Goal: Information Seeking & Learning: Learn about a topic

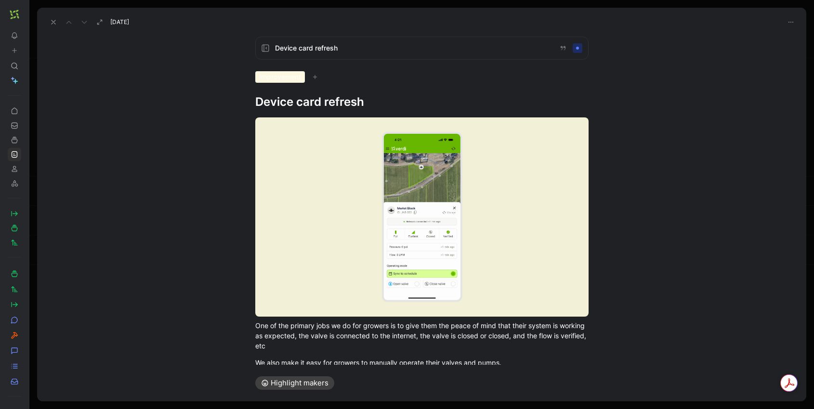
scroll to position [99, 0]
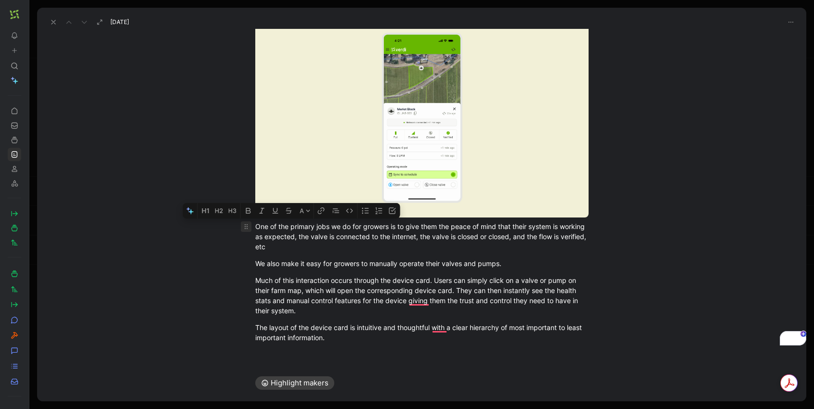
drag, startPoint x: 337, startPoint y: 345, endPoint x: 250, endPoint y: 226, distance: 147.4
click at [250, 226] on div "One of the primary jobs we do for growers is to give them the peace of mind tha…" at bounding box center [421, 182] width 769 height 343
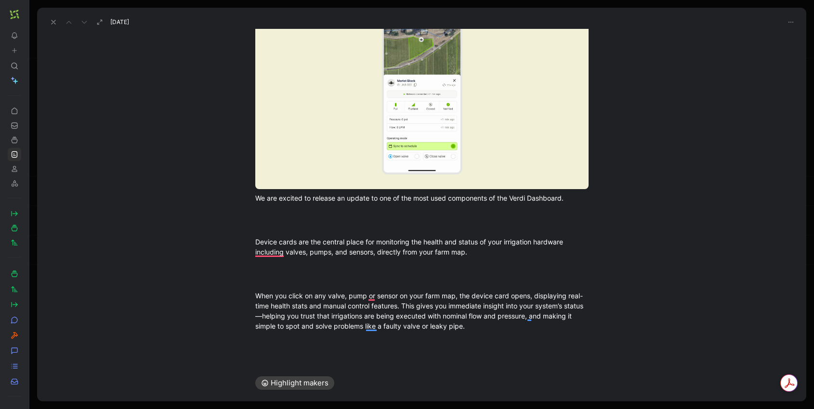
scroll to position [156, 0]
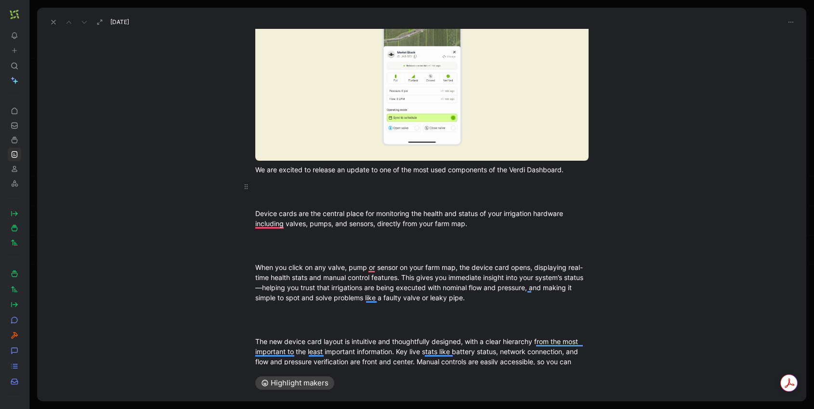
click at [303, 196] on div "To enrich screen reader interactions, please activate Accessibility in Grammarl…" at bounding box center [421, 192] width 333 height 20
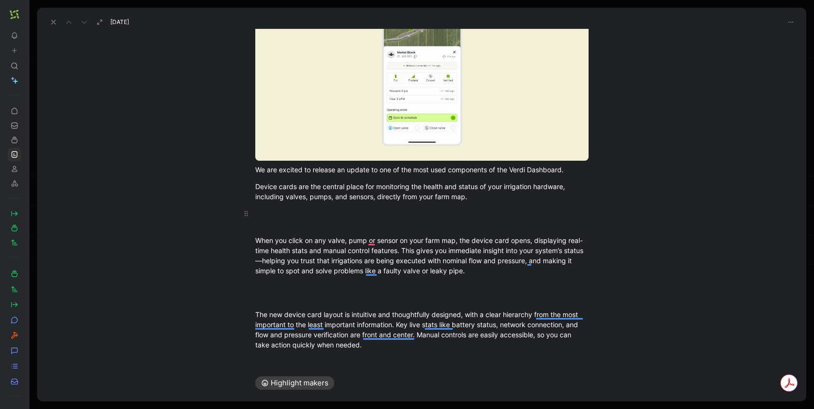
click at [271, 225] on div "To enrich screen reader interactions, please activate Accessibility in Grammarl…" at bounding box center [421, 219] width 333 height 20
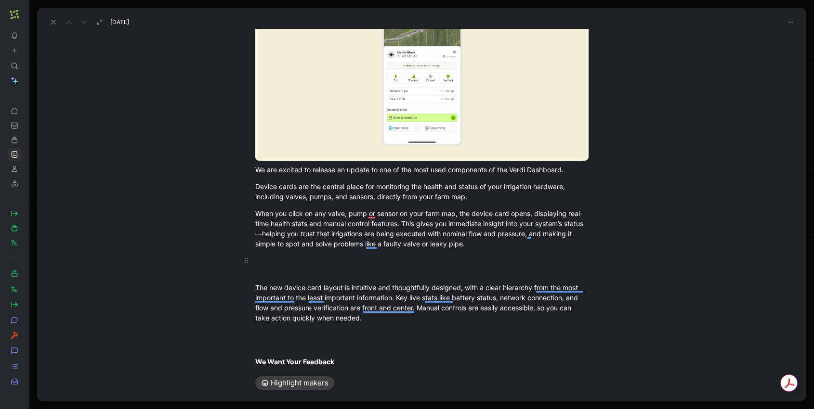
click at [265, 275] on div "To enrich screen reader interactions, please activate Accessibility in Grammarl…" at bounding box center [421, 266] width 333 height 20
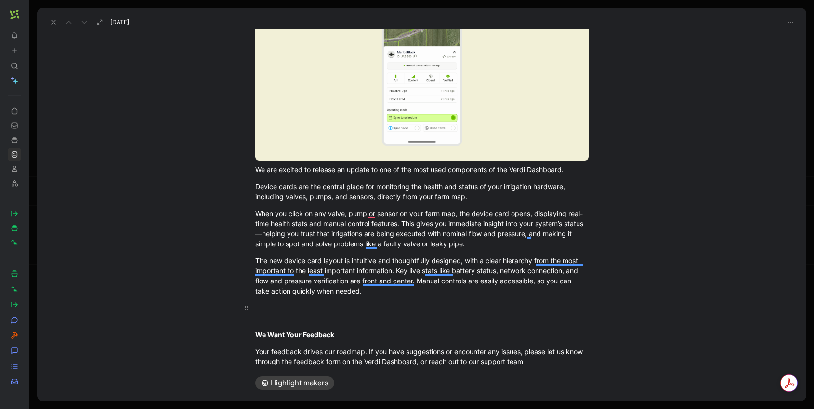
click at [260, 322] on div "To enrich screen reader interactions, please activate Accessibility in Grammarl…" at bounding box center [421, 313] width 333 height 20
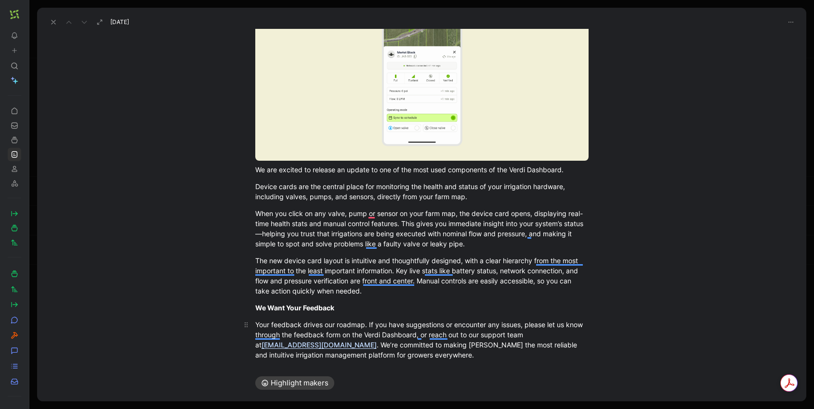
scroll to position [244, 0]
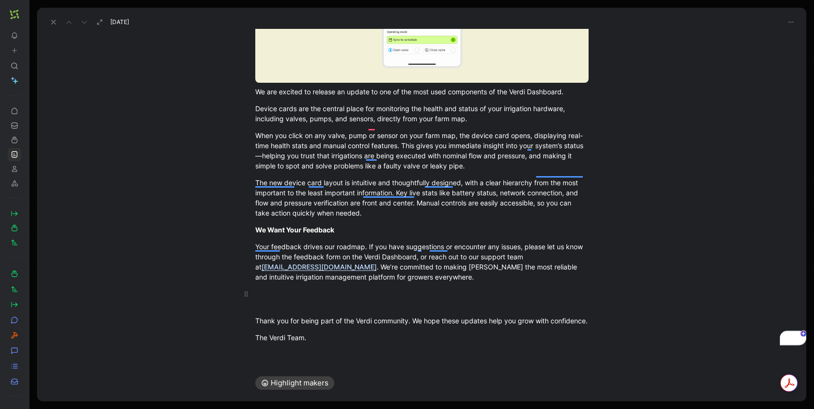
click at [275, 293] on div "To enrich screen reader interactions, please activate Accessibility in Grammarl…" at bounding box center [421, 299] width 333 height 20
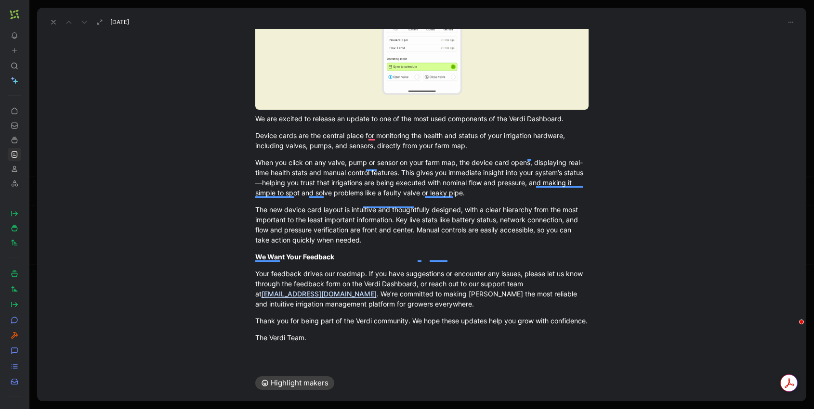
scroll to position [0, 0]
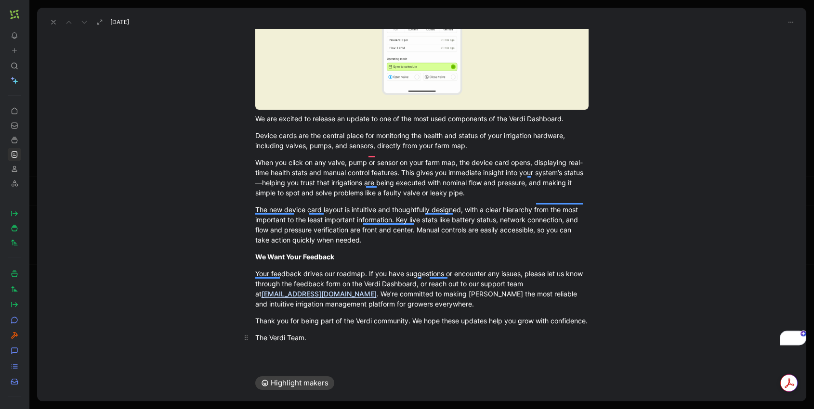
click at [257, 339] on span "The Verdi Team⁠." at bounding box center [280, 338] width 51 height 8
click at [255, 339] on span "The Verdi Team⁠." at bounding box center [280, 338] width 51 height 8
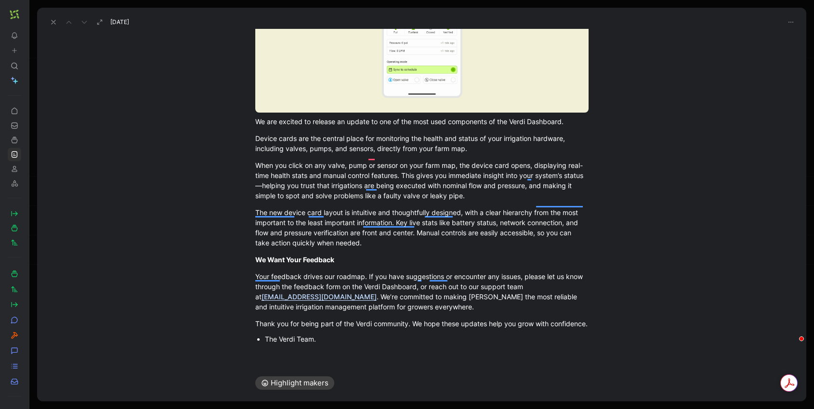
click at [263, 352] on div "We are excited to release an update to one of the most used components of the V…" at bounding box center [421, 130] width 769 height 448
click at [265, 337] on span "The Verdi Team⁠." at bounding box center [290, 339] width 51 height 8
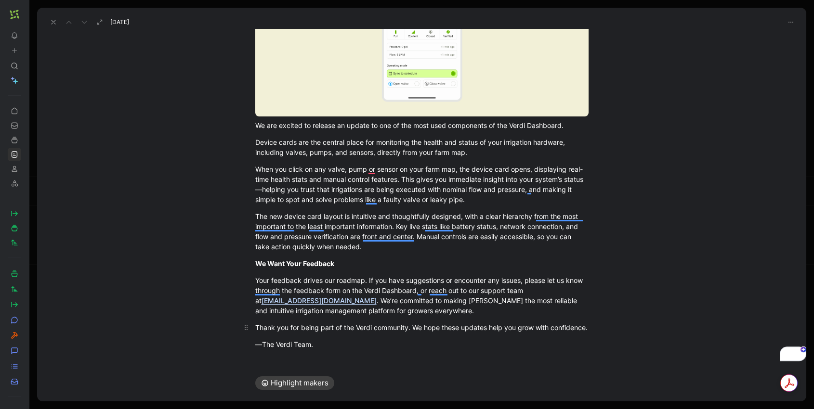
click at [306, 333] on div "Thank you for being part of the Verdi community. We hope these updates help you…" at bounding box center [421, 328] width 333 height 10
click at [308, 299] on span "[EMAIL_ADDRESS][DOMAIN_NAME]" at bounding box center [319, 301] width 115 height 8
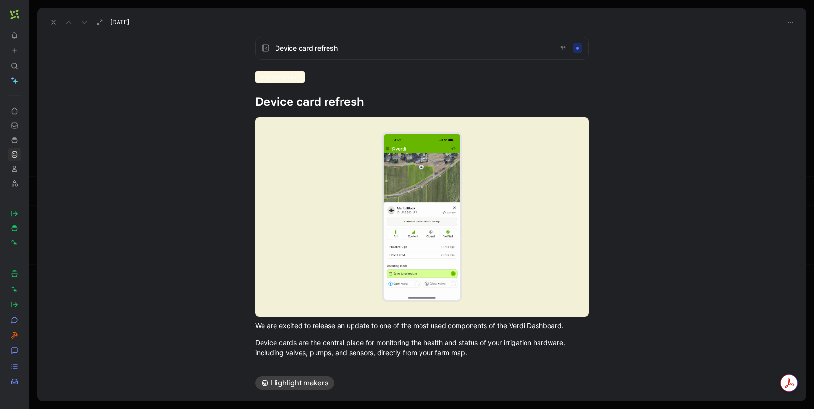
click at [725, 37] on div "Device card refresh Improvement Device card refresh We are excited to release a…" at bounding box center [421, 197] width 769 height 336
click at [792, 24] on icon "button" at bounding box center [791, 22] width 8 height 8
click at [771, 41] on div "Share" at bounding box center [757, 43] width 50 height 12
click at [634, 120] on div "We are excited to release an update to one of the most used components of the V…" at bounding box center [421, 335] width 769 height 451
click at [180, 81] on div "Device card refresh Improvement Device card refresh We are excited to release a…" at bounding box center [421, 197] width 769 height 336
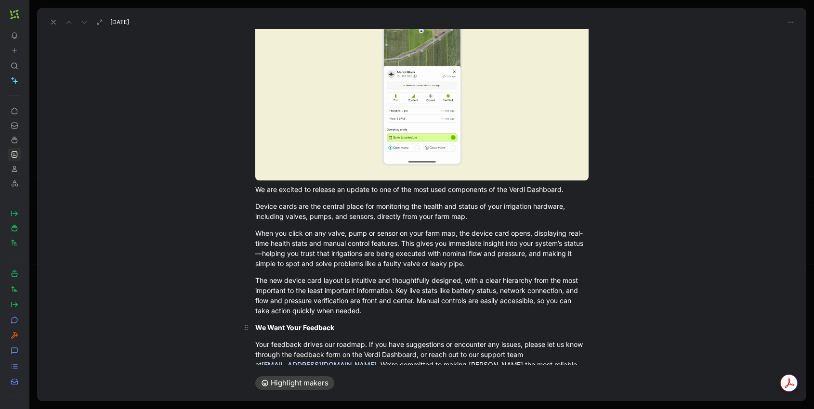
scroll to position [131, 0]
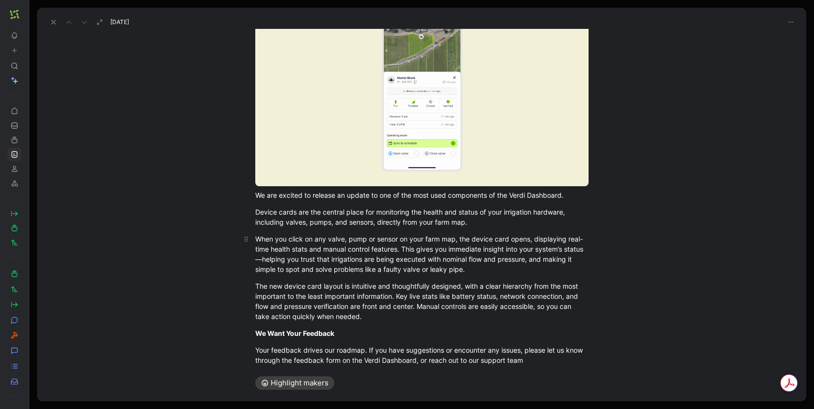
click at [261, 262] on span "When you click on any valve, pump or sensor on your farm map, the device card o…" at bounding box center [419, 254] width 328 height 39
click at [276, 270] on span "When you click on any valve, pump or sensor on your farm map, the device card o…" at bounding box center [421, 254] width 332 height 39
click at [391, 267] on span "When you click on any valve, pump or sensor on your farm map, the device card o…" at bounding box center [421, 254] width 332 height 39
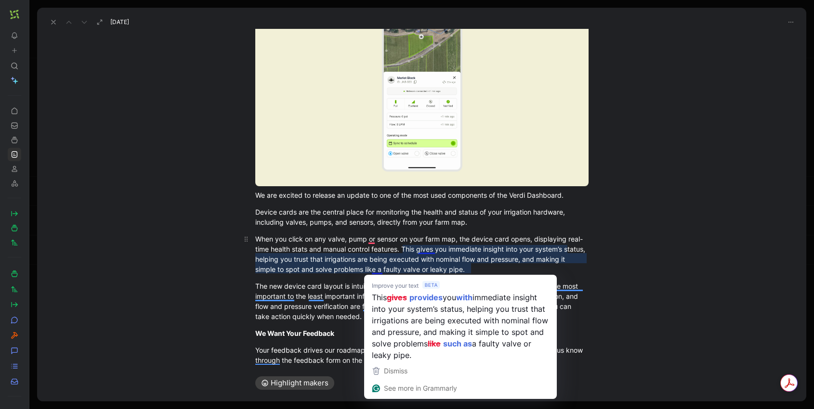
click at [386, 260] on span "When you click on any valve, pump or sensor on your farm map, the device card o…" at bounding box center [421, 254] width 332 height 39
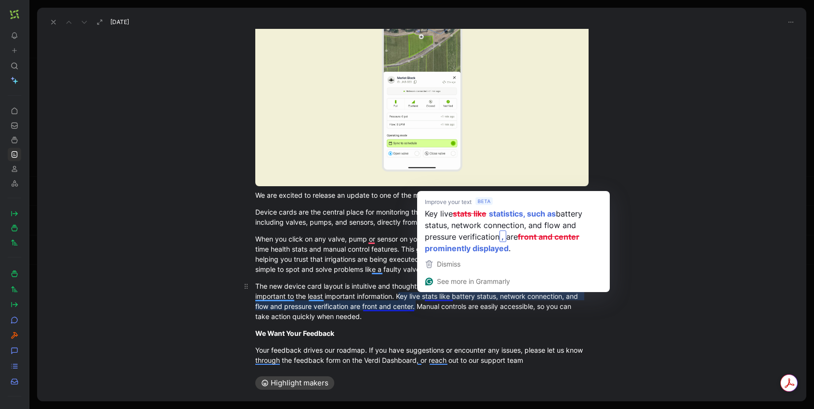
click at [440, 303] on span "The new device card layout is intuitive and thoughtfully designed, with a clear…" at bounding box center [417, 301] width 325 height 39
click at [439, 297] on span "The new device card layout is intuitive and thoughtfully designed, with a clear…" at bounding box center [417, 301] width 325 height 39
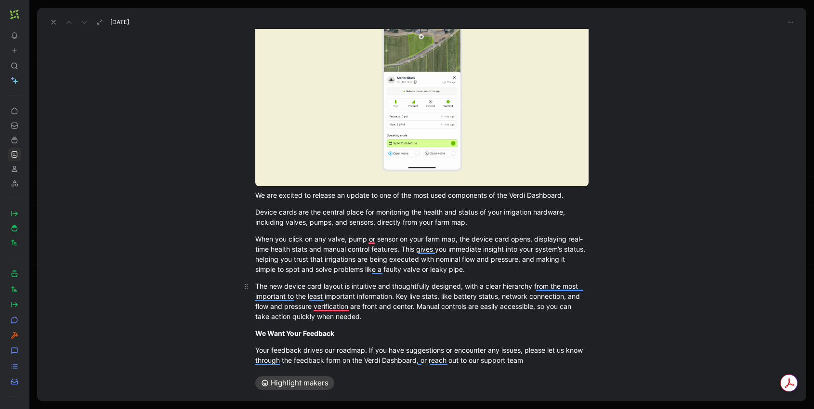
click at [455, 304] on span "The new device card layout is intuitive and thoughtfully designed, with a clear…" at bounding box center [418, 301] width 327 height 39
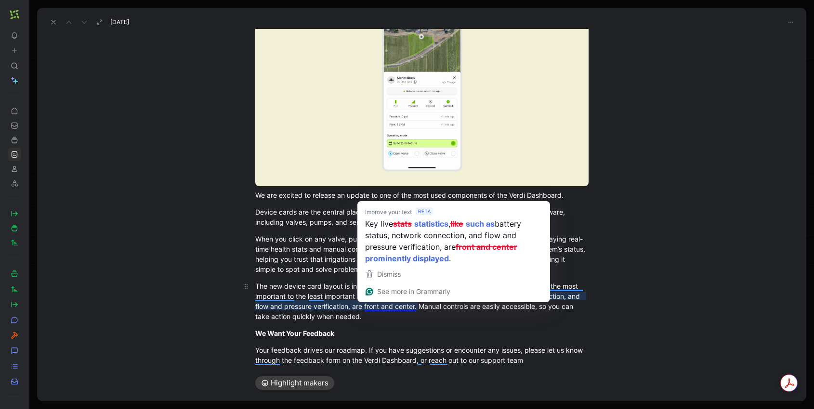
click at [433, 310] on span "The new device card layout is intuitive and thoughtfully designed, with a clear…" at bounding box center [418, 301] width 327 height 39
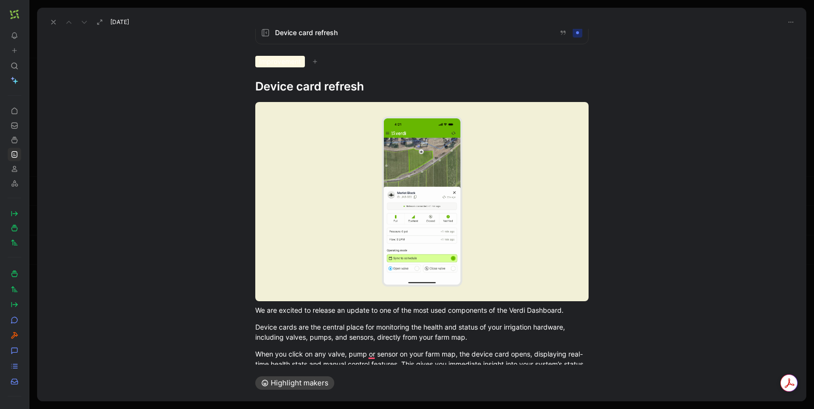
scroll to position [0, 0]
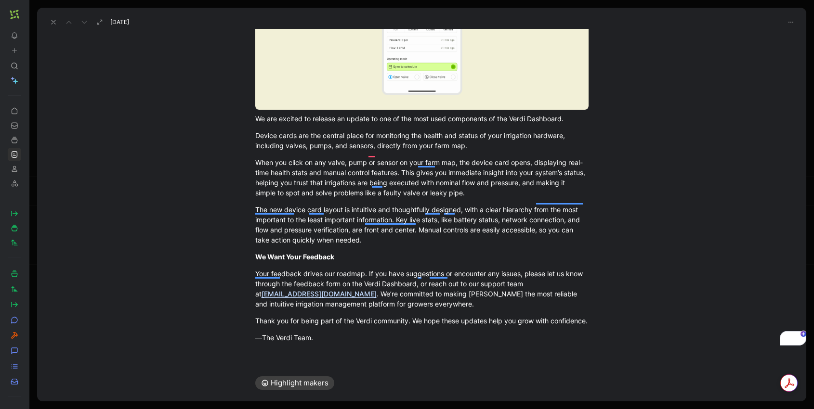
click at [320, 383] on button "Highlight makers" at bounding box center [294, 383] width 79 height 13
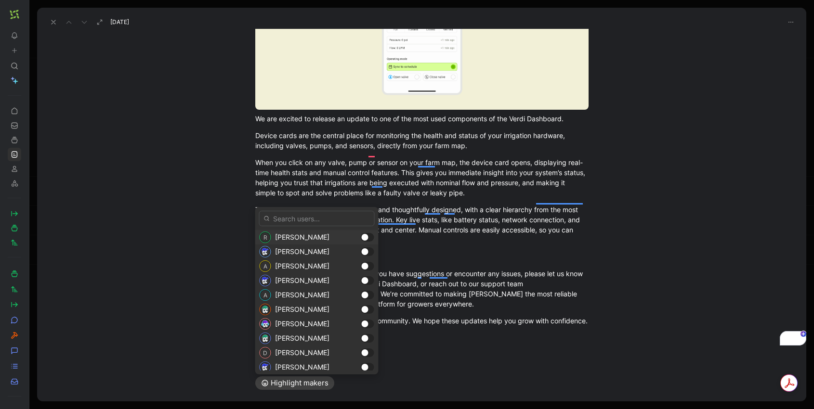
click at [367, 237] on div at bounding box center [365, 237] width 7 height 7
click at [368, 239] on div at bounding box center [367, 237] width 13 height 9
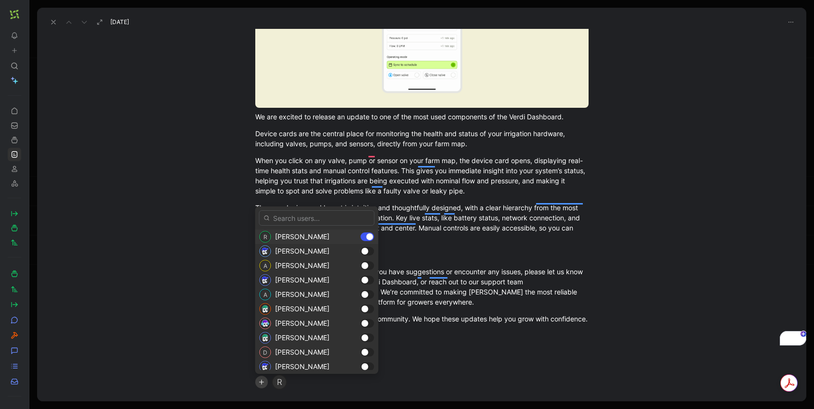
click at [365, 236] on div at bounding box center [367, 237] width 13 height 9
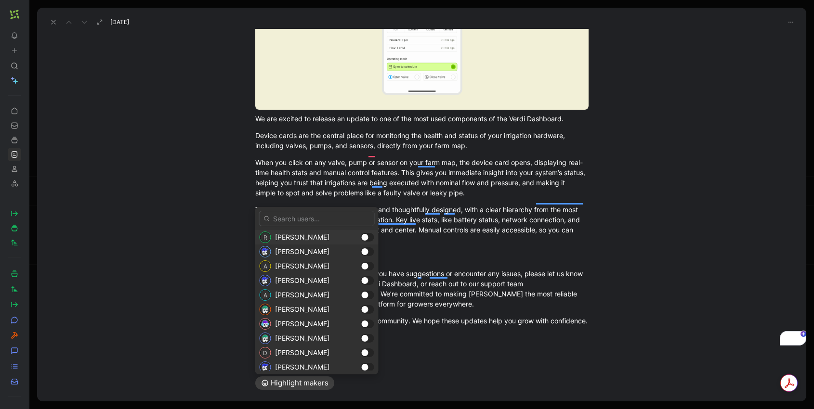
click at [365, 236] on div at bounding box center [365, 237] width 7 height 7
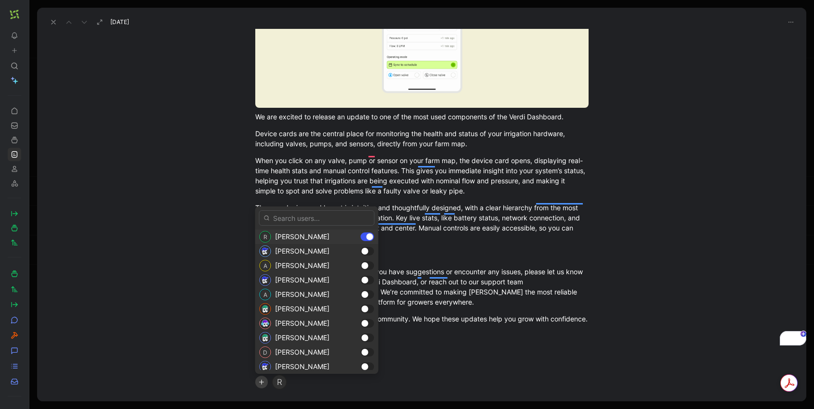
click at [365, 236] on div at bounding box center [367, 237] width 13 height 9
click at [369, 237] on div at bounding box center [370, 237] width 7 height 7
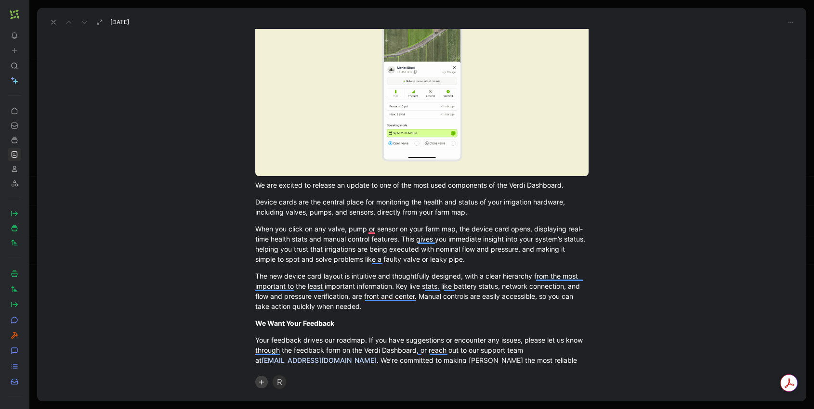
scroll to position [15, 0]
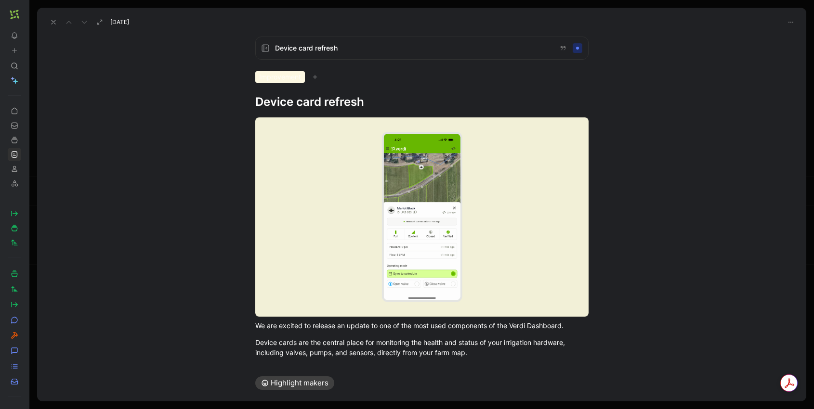
click at [53, 17] on button at bounding box center [53, 21] width 13 height 13
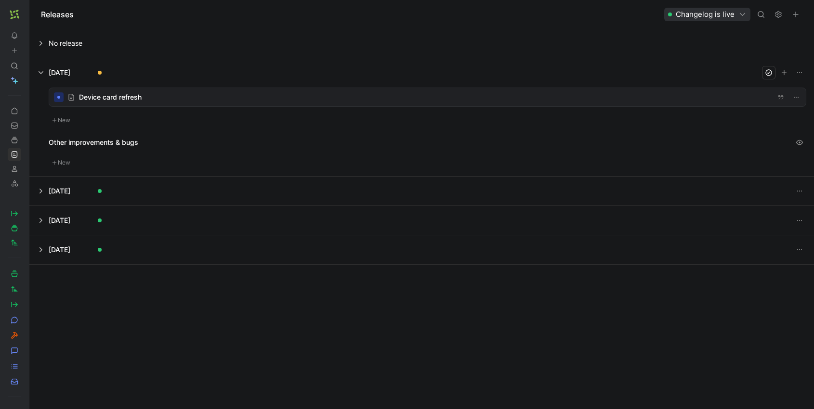
click at [388, 91] on div at bounding box center [427, 97] width 757 height 18
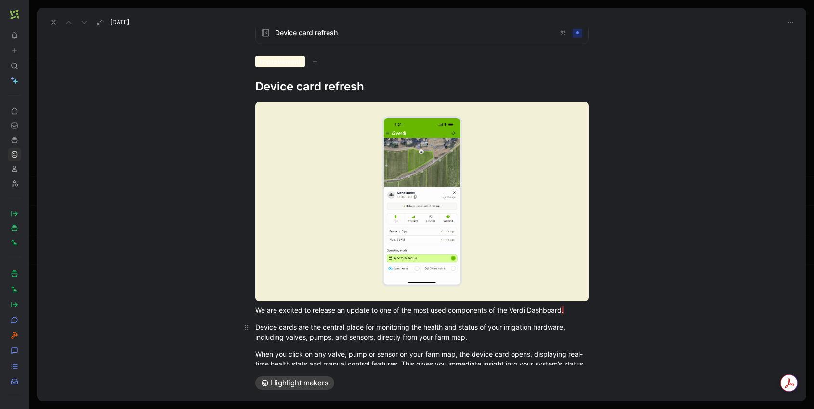
scroll to position [19, 0]
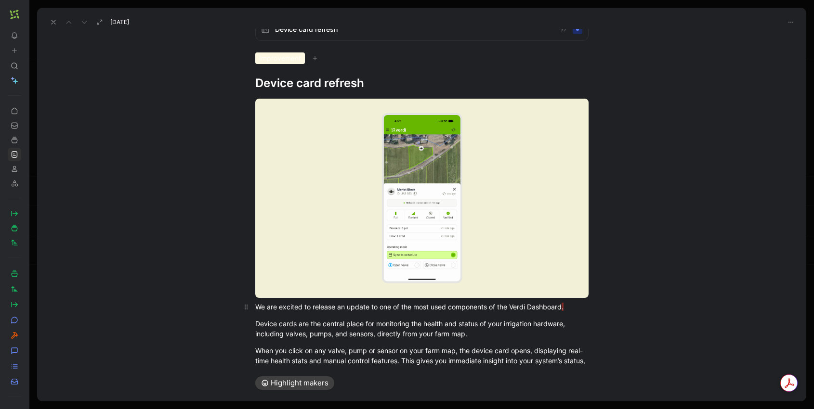
click at [570, 309] on div "We are excited to release an update to one of the most used components of the V…" at bounding box center [421, 307] width 333 height 10
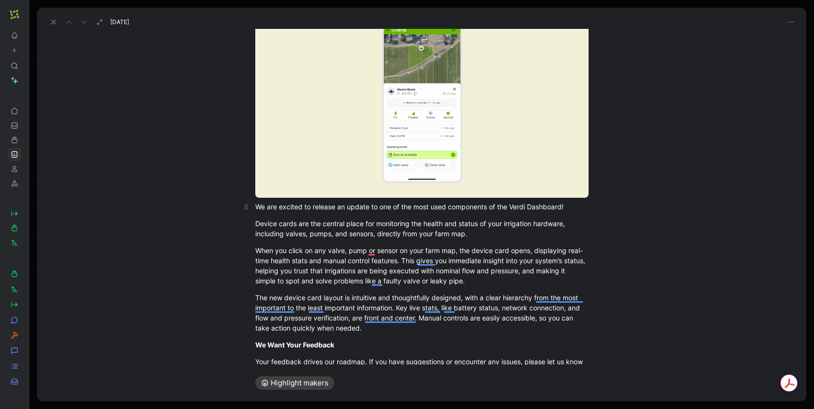
scroll to position [0, 0]
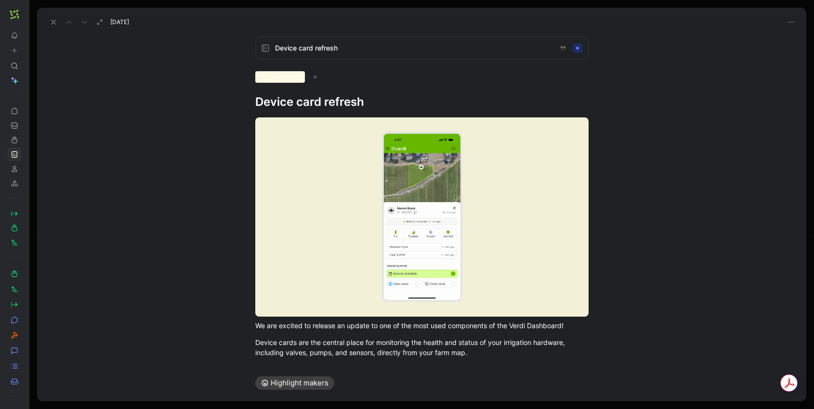
click at [578, 48] on div at bounding box center [577, 48] width 3 height 3
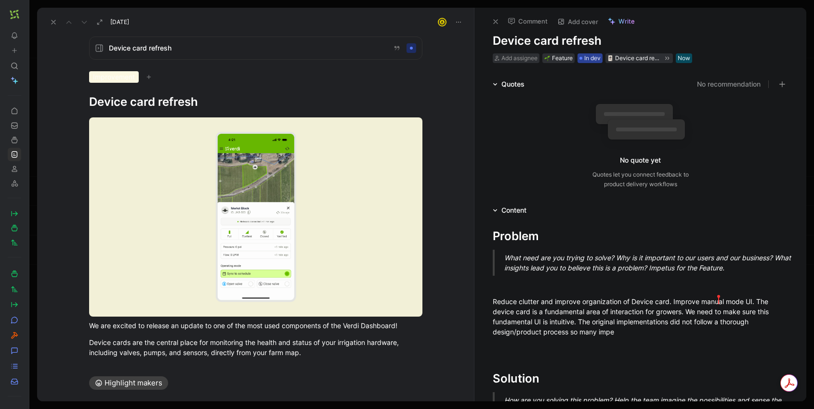
click at [596, 56] on span "In dev" at bounding box center [592, 58] width 16 height 10
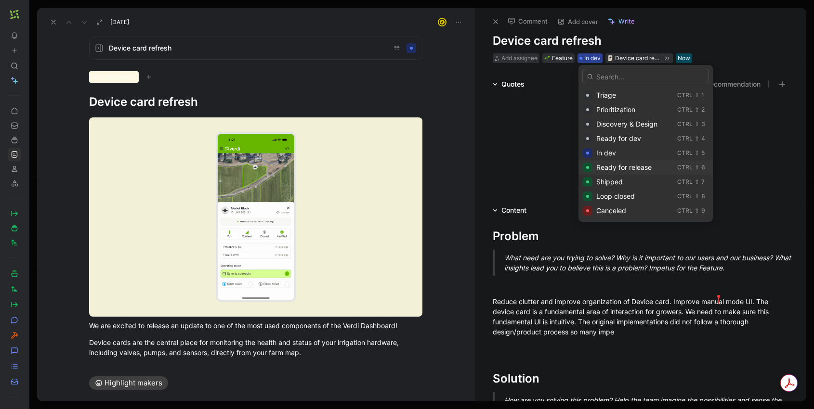
click at [639, 170] on span "Ready for release" at bounding box center [623, 167] width 55 height 8
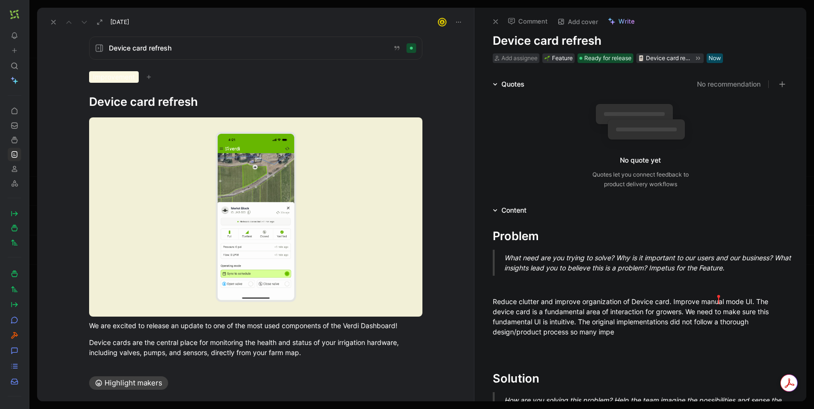
click at [496, 19] on icon at bounding box center [496, 22] width 8 height 8
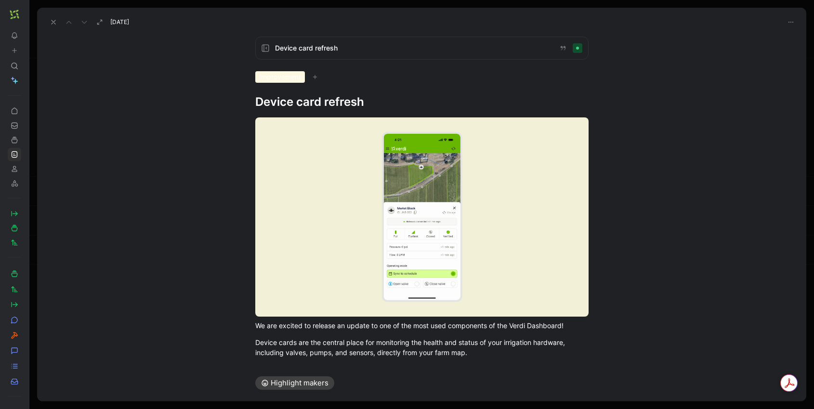
click at [53, 20] on icon at bounding box center [54, 22] width 8 height 8
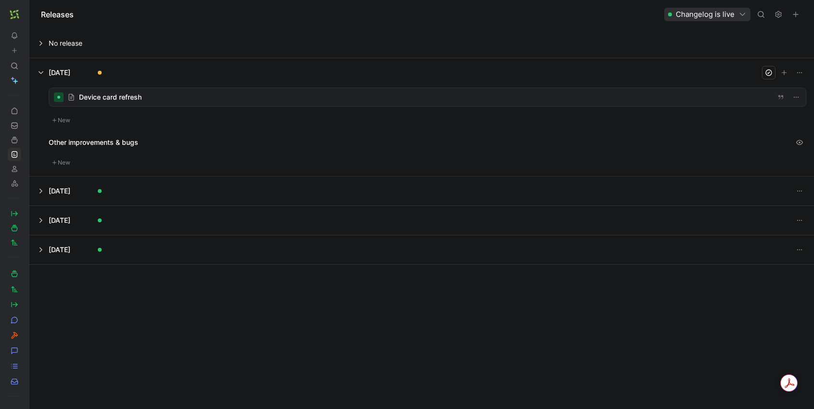
click at [39, 189] on button at bounding box center [422, 191] width 784 height 29
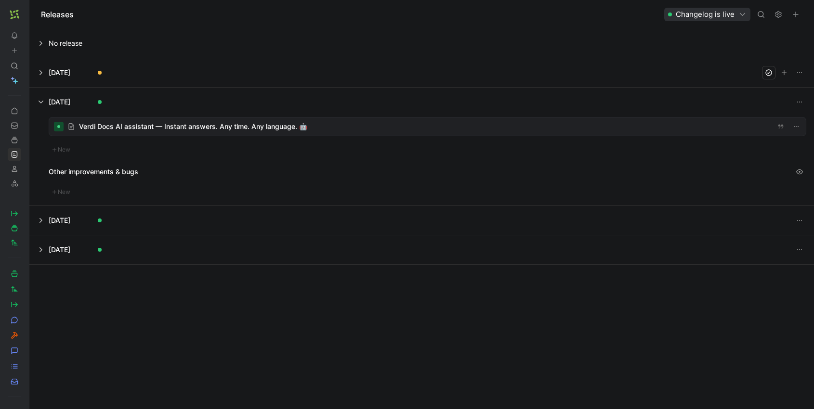
click at [41, 220] on button at bounding box center [422, 220] width 784 height 29
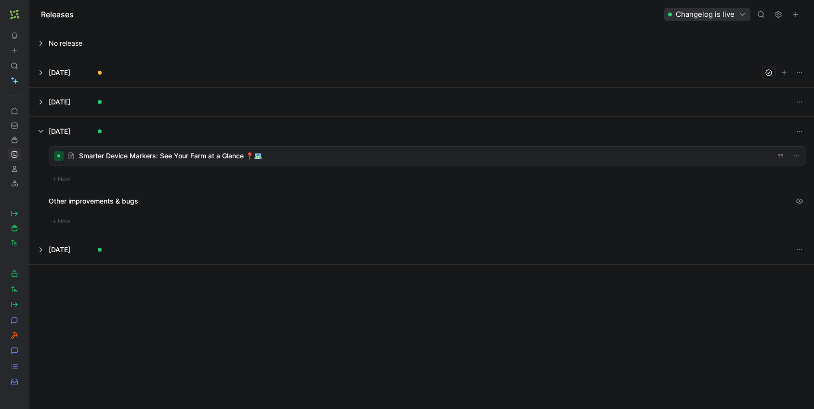
click at [39, 250] on button at bounding box center [422, 250] width 784 height 29
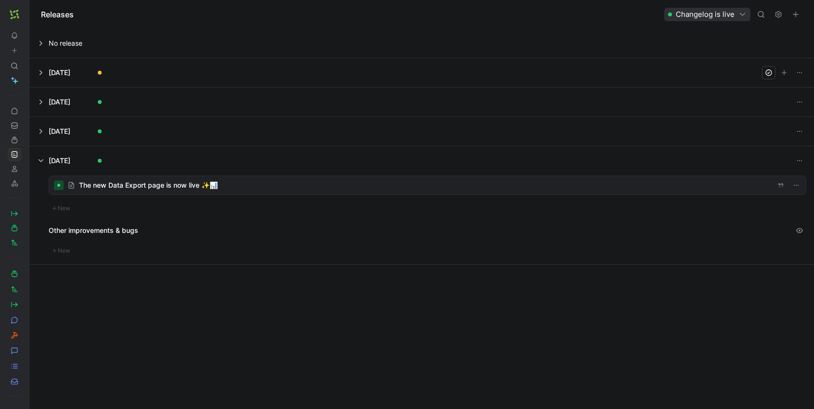
click at [44, 75] on button at bounding box center [422, 72] width 784 height 29
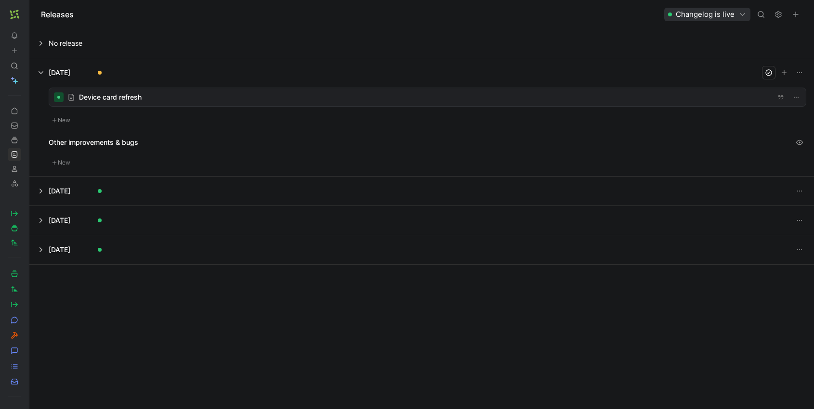
click at [99, 99] on div at bounding box center [427, 97] width 757 height 18
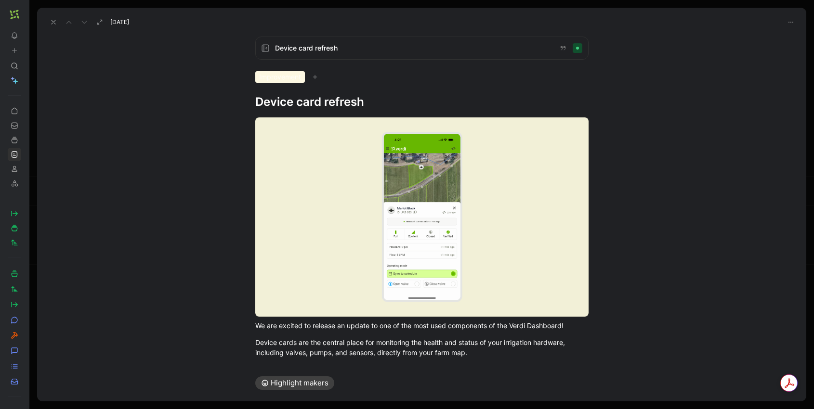
click at [368, 100] on h1 "Device card refresh" at bounding box center [421, 101] width 333 height 15
click at [795, 23] on button "button" at bounding box center [791, 22] width 12 height 12
click at [718, 109] on div "Device card refresh Improvement Device card refresh We are excited to release a…" at bounding box center [421, 197] width 769 height 336
click at [53, 24] on icon at bounding box center [54, 22] width 8 height 8
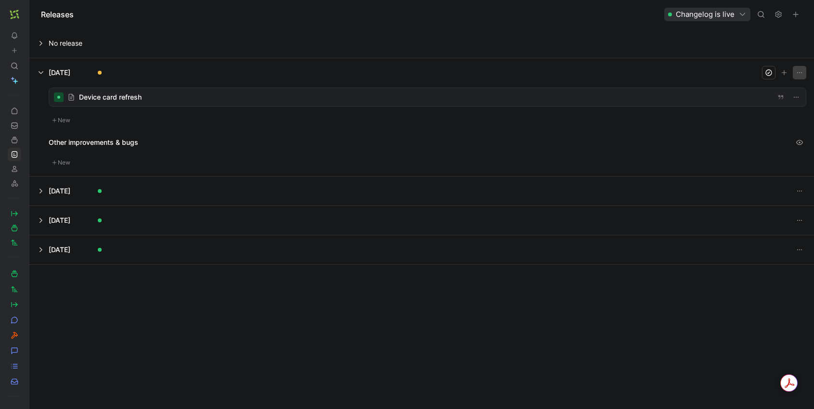
click at [798, 70] on icon "button" at bounding box center [800, 73] width 8 height 8
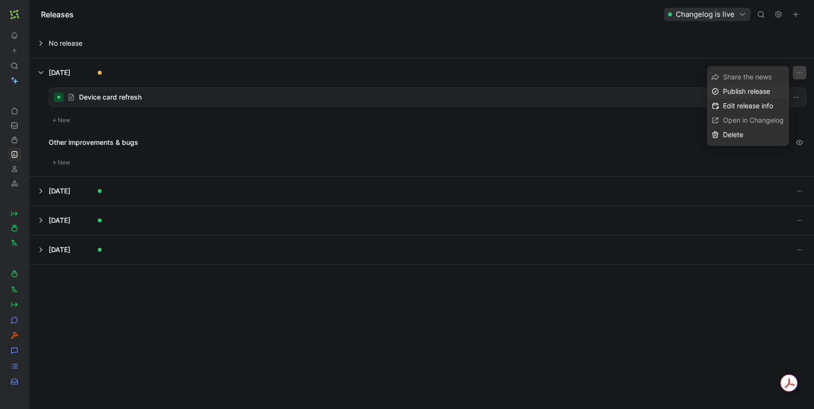
click at [767, 93] on span "Publish release" at bounding box center [746, 91] width 47 height 8
click at [753, 132] on span "Open in Changelog" at bounding box center [753, 135] width 61 height 8
